Goal: Information Seeking & Learning: Learn about a topic

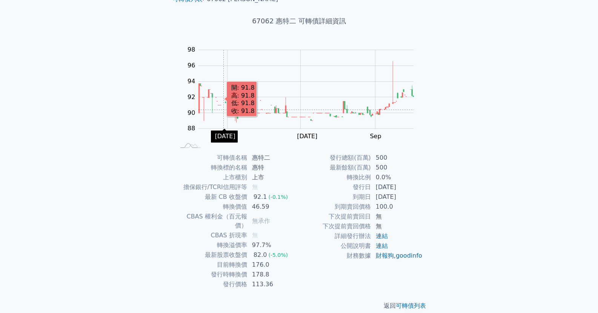
scroll to position [36, 0]
drag, startPoint x: 247, startPoint y: 265, endPoint x: 290, endPoint y: 262, distance: 42.3
click at [290, 270] on td "178.8" at bounding box center [273, 275] width 52 height 10
drag, startPoint x: 255, startPoint y: 265, endPoint x: 282, endPoint y: 266, distance: 27.2
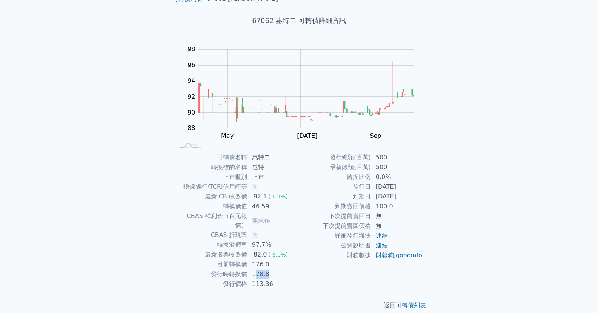
click at [282, 270] on td "178.8" at bounding box center [273, 275] width 52 height 10
drag, startPoint x: 250, startPoint y: 272, endPoint x: 297, endPoint y: 270, distance: 46.8
click at [297, 270] on tbody "可轉債名稱 [PERSON_NAME] 轉換標的名稱 惠特 上市櫃別 上市 擔保銀行/TCRI信用評等 無 最新 CB 收盤價 92.1 (-0.1%) 轉換…" at bounding box center [237, 221] width 124 height 137
click at [297, 270] on td "178.8" at bounding box center [273, 275] width 52 height 10
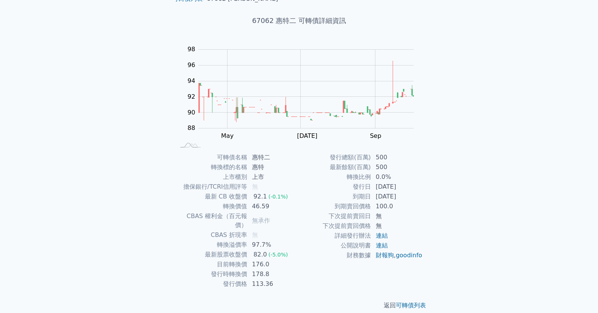
drag, startPoint x: 381, startPoint y: 188, endPoint x: 411, endPoint y: 193, distance: 30.9
click at [411, 193] on tbody "發行總額(百萬) 500 最新餘額(百萬) 500 轉換比例 0.0% 發行日 [DATE] 到期日 [DATE] 到期賣回價格 100.0 下次提前賣回日 …" at bounding box center [361, 207] width 124 height 108
click at [411, 193] on td "[DATE]" at bounding box center [397, 197] width 52 height 10
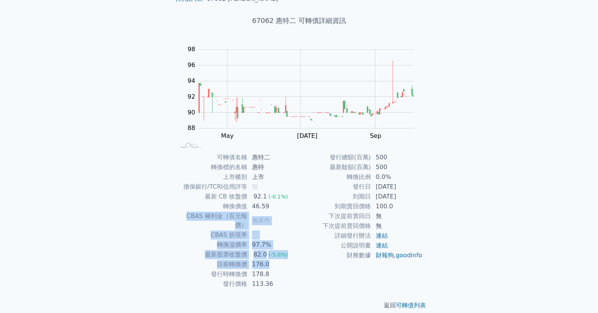
drag, startPoint x: 276, startPoint y: 208, endPoint x: 292, endPoint y: 258, distance: 52.5
click at [292, 258] on tbody "可轉債名稱 [PERSON_NAME] 轉換標的名稱 惠特 上市櫃別 上市 擔保銀行/TCRI信用評等 無 最新 CB 收盤價 92.1 (-0.1%) 轉換…" at bounding box center [237, 221] width 124 height 137
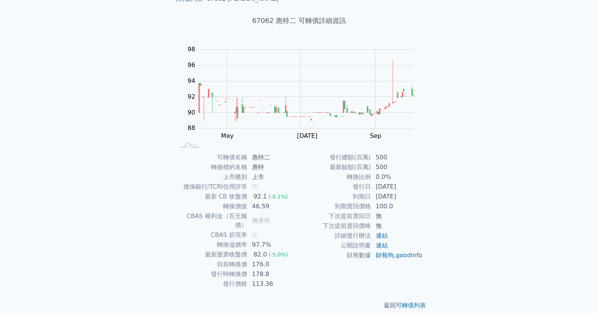
click at [301, 261] on td "財務數據" at bounding box center [335, 256] width 72 height 10
drag, startPoint x: 277, startPoint y: 200, endPoint x: 290, endPoint y: 209, distance: 15.7
click at [290, 209] on tbody "可轉債名稱 [PERSON_NAME] 轉換標的名稱 惠特 上市櫃別 上市 擔保銀行/TCRI信用評等 無 最新 CB 收盤價 92.1 (-0.1%) 轉換…" at bounding box center [237, 221] width 124 height 137
click at [290, 209] on td "46.59" at bounding box center [273, 207] width 52 height 10
